Goal: Task Accomplishment & Management: Manage account settings

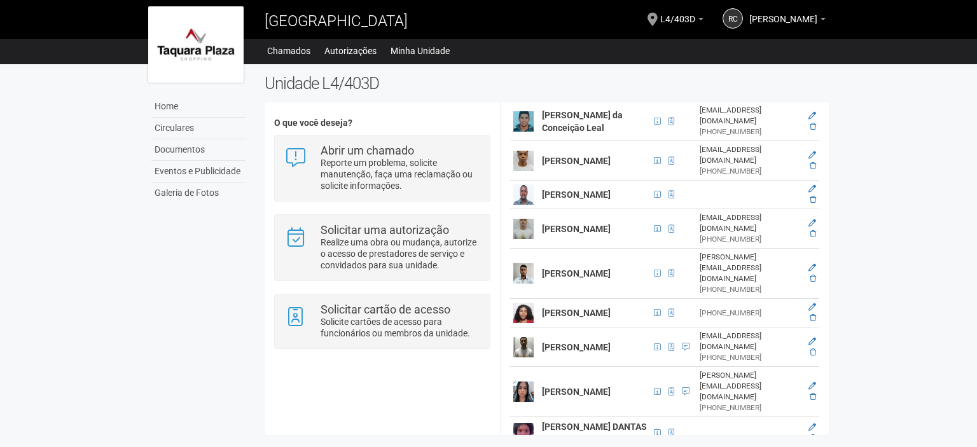
scroll to position [431, 0]
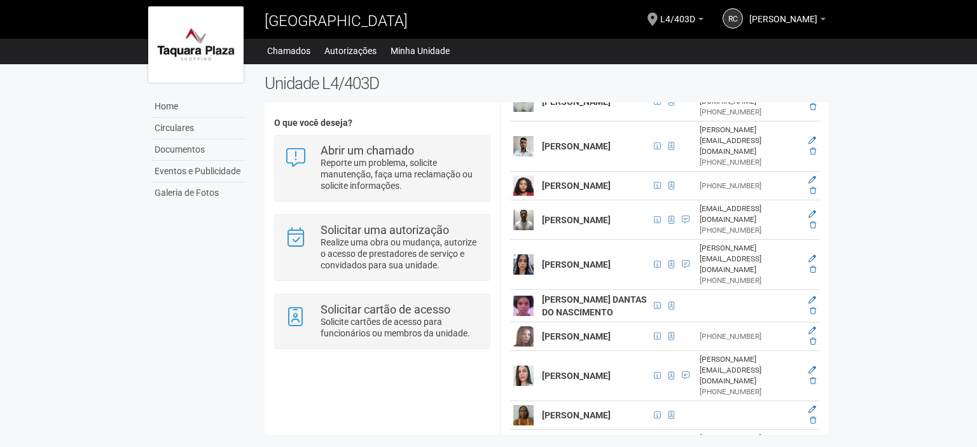
click at [522, 307] on img at bounding box center [523, 306] width 20 height 20
click at [568, 310] on td "[PERSON_NAME] DANTAS DO NASCIMENTO" at bounding box center [594, 306] width 111 height 32
click at [668, 310] on span at bounding box center [671, 306] width 6 height 8
click at [811, 304] on icon at bounding box center [812, 300] width 8 height 8
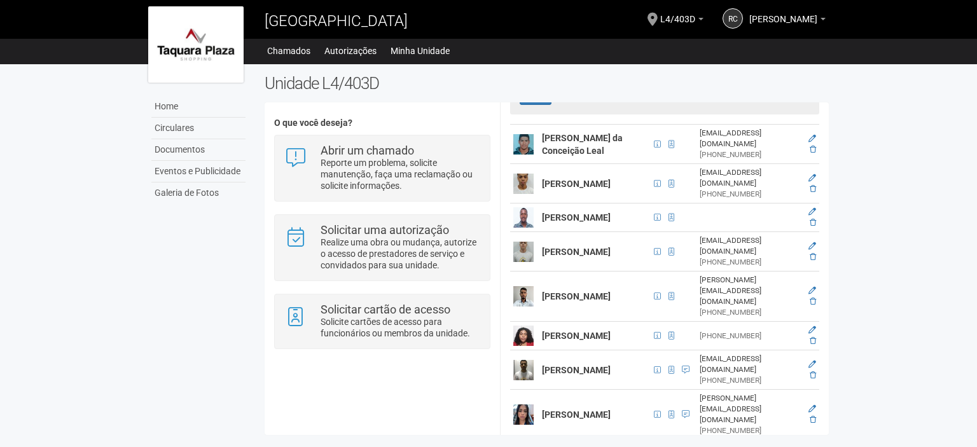
scroll to position [326, 0]
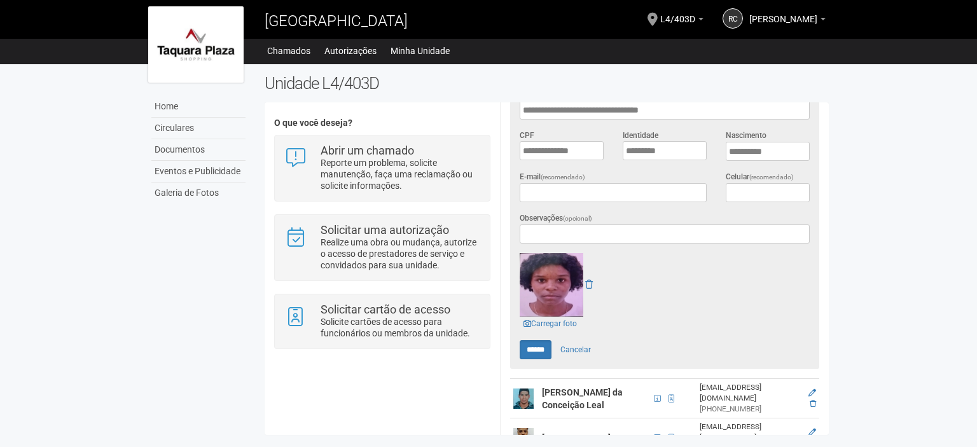
click at [551, 286] on img at bounding box center [552, 285] width 64 height 64
click at [540, 343] on input "******" at bounding box center [536, 349] width 32 height 19
type input "******"
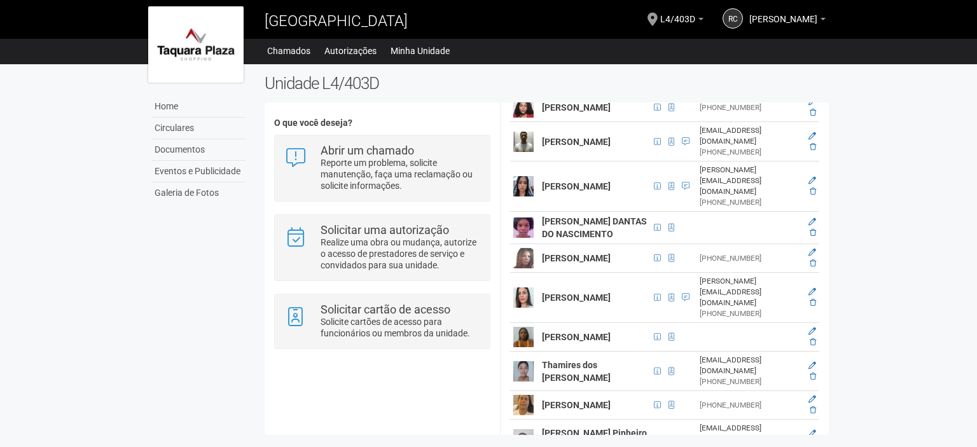
scroll to position [558, 0]
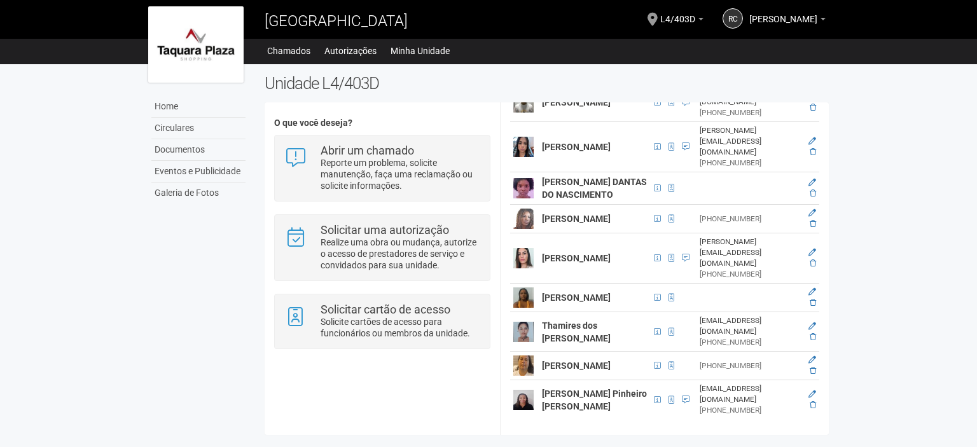
click at [522, 298] on img at bounding box center [523, 297] width 20 height 20
click at [810, 288] on icon at bounding box center [812, 292] width 8 height 8
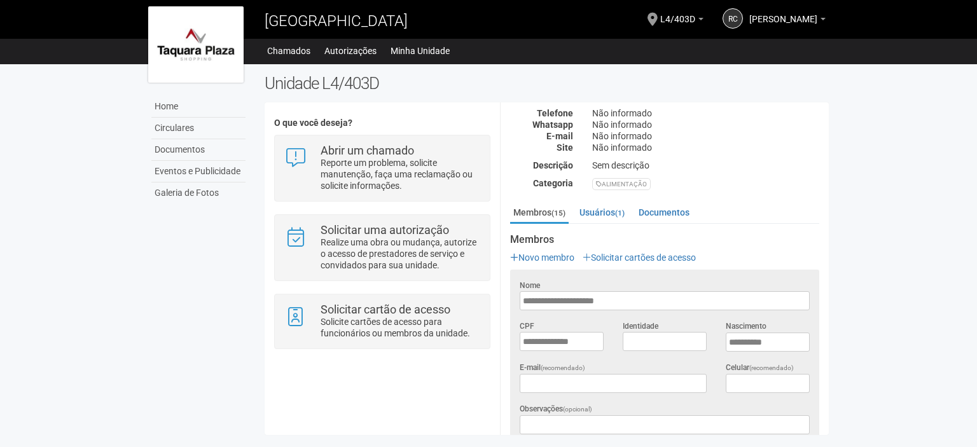
scroll to position [262, 0]
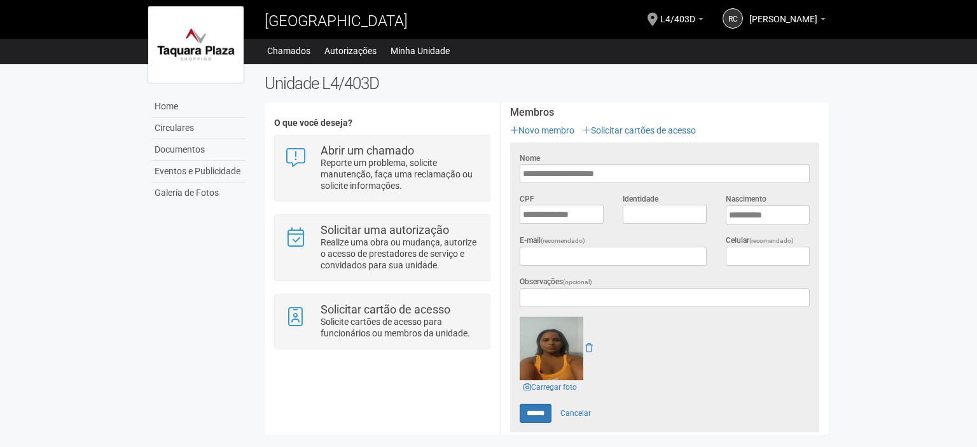
click at [560, 335] on img at bounding box center [552, 349] width 64 height 64
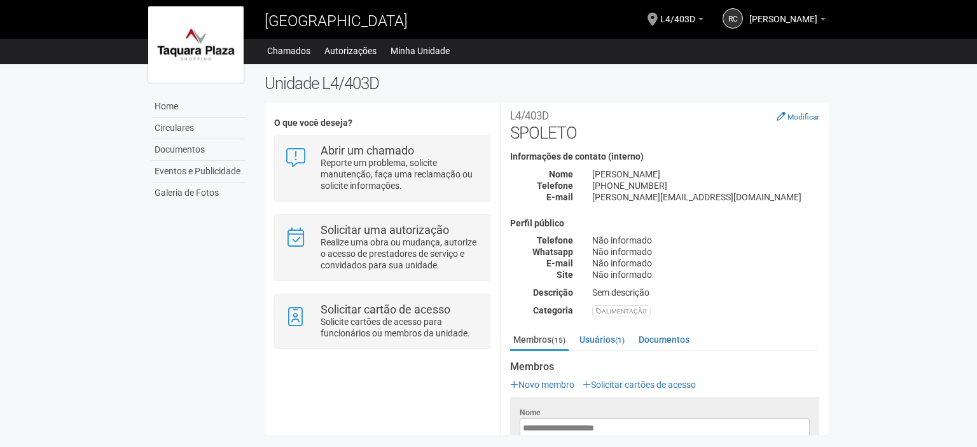
scroll to position [0, 0]
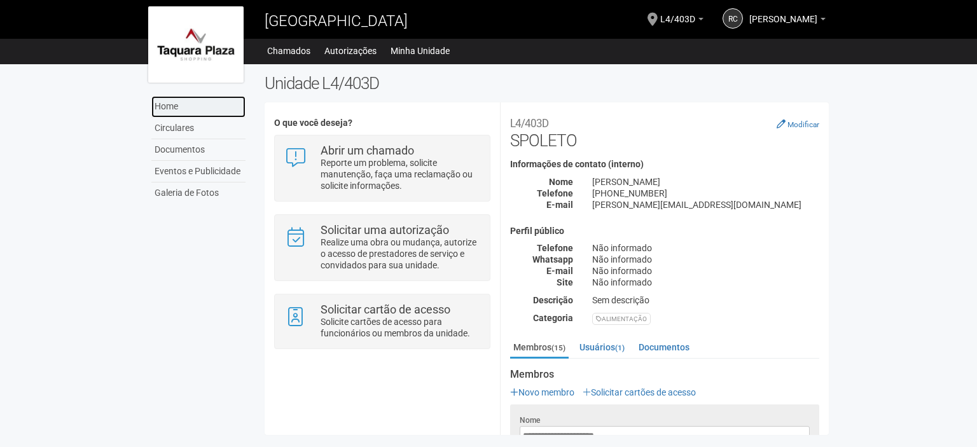
click at [197, 110] on link "Home" at bounding box center [198, 107] width 94 height 22
